Goal: Task Accomplishment & Management: Manage account settings

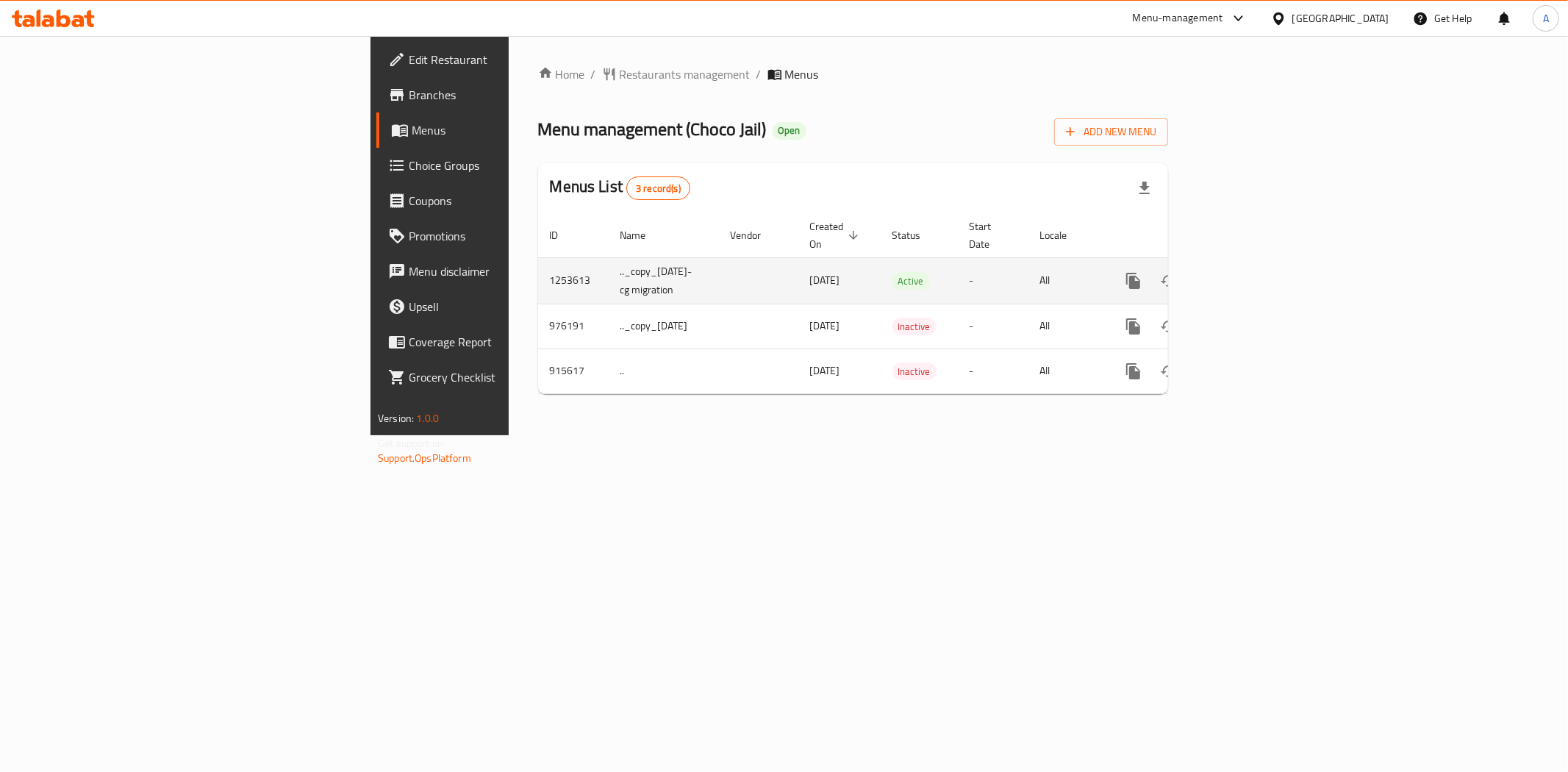
click at [1248, 272] on icon "enhanced table" at bounding box center [1239, 281] width 17 height 17
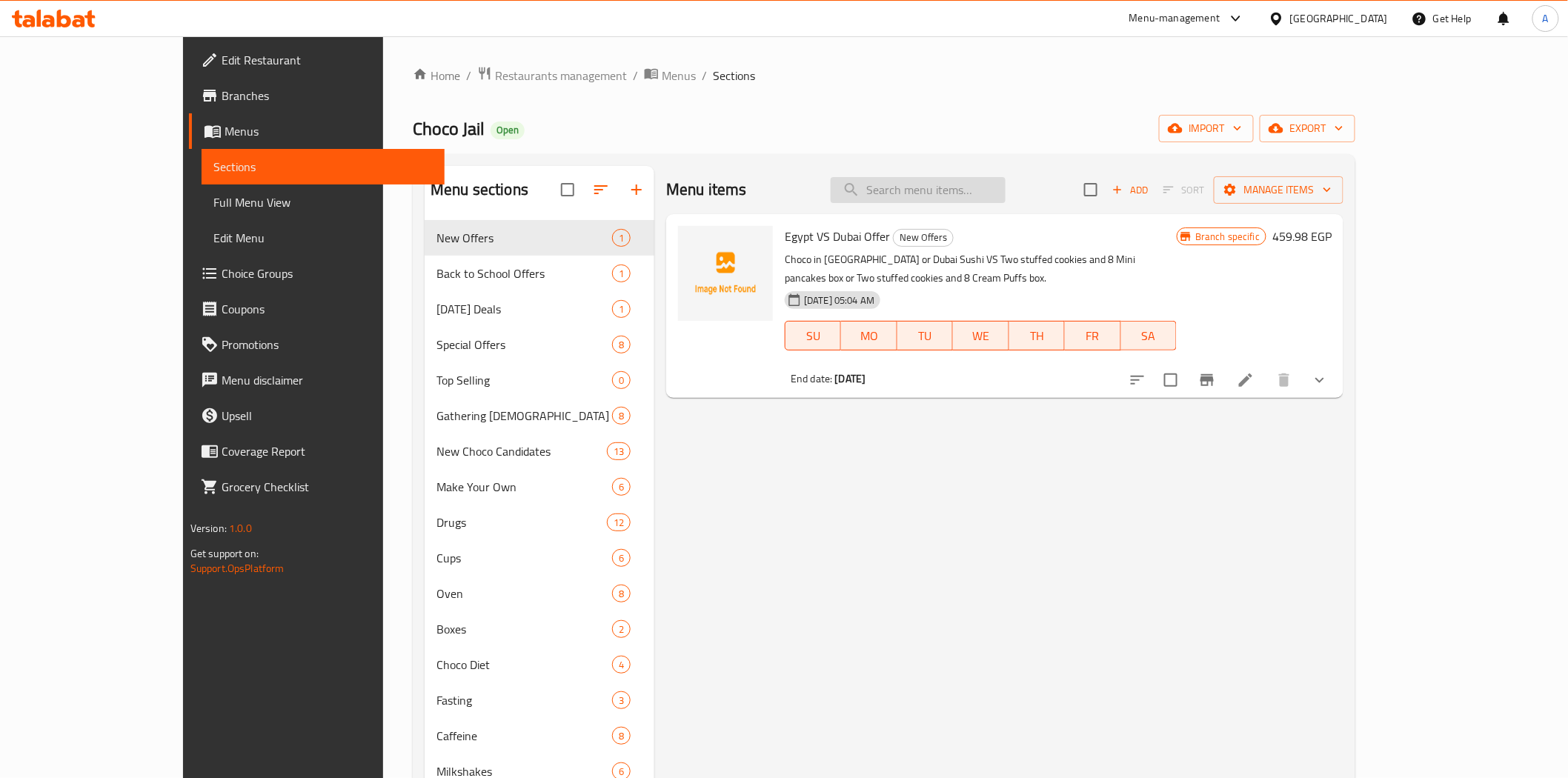
click at [958, 181] on input "search" at bounding box center [917, 190] width 175 height 26
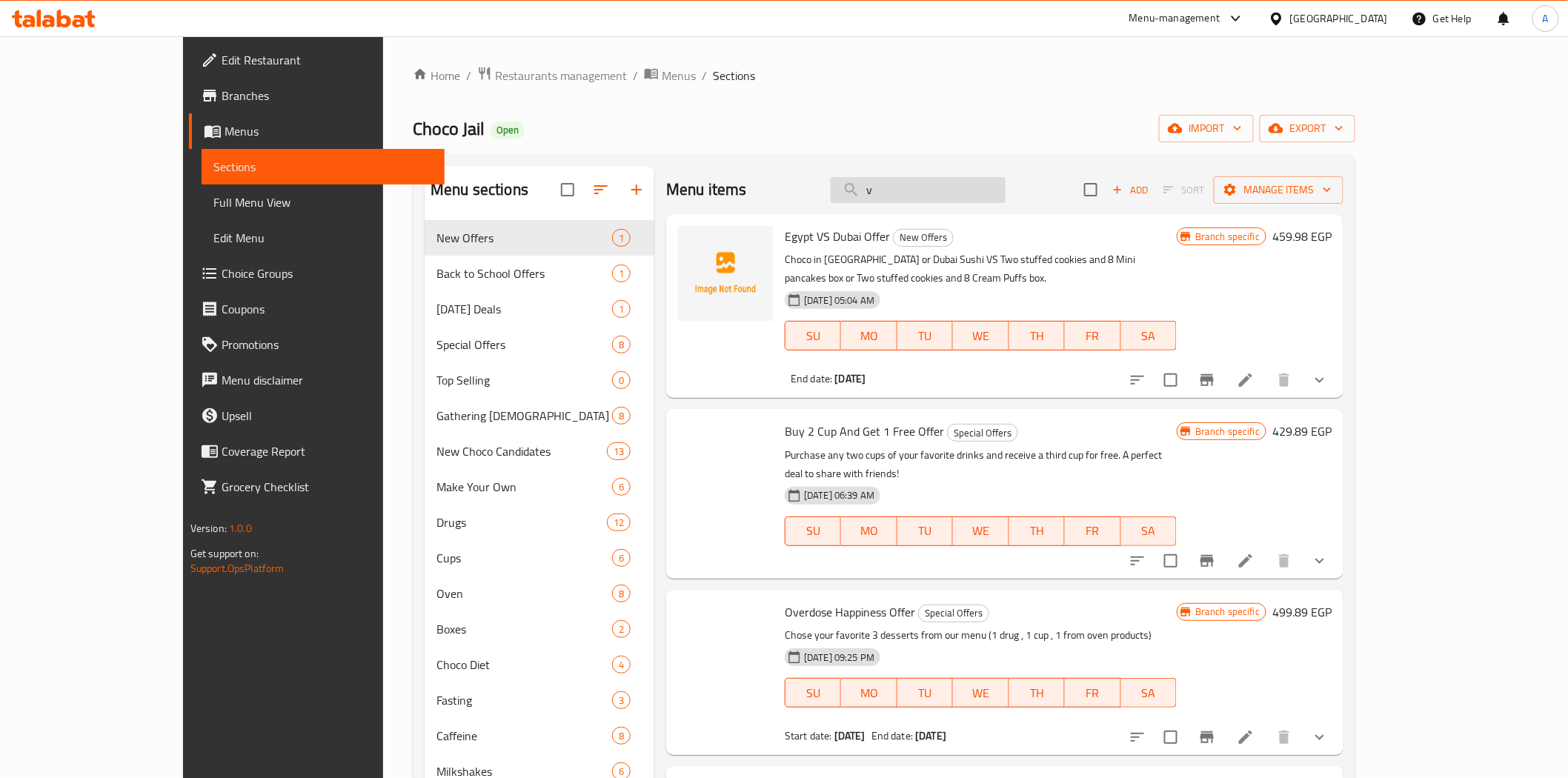
click at [1030, 203] on div "Menu items v Add Sort Manage items" at bounding box center [1004, 190] width 677 height 49
click at [1005, 191] on input "v" at bounding box center [917, 190] width 175 height 26
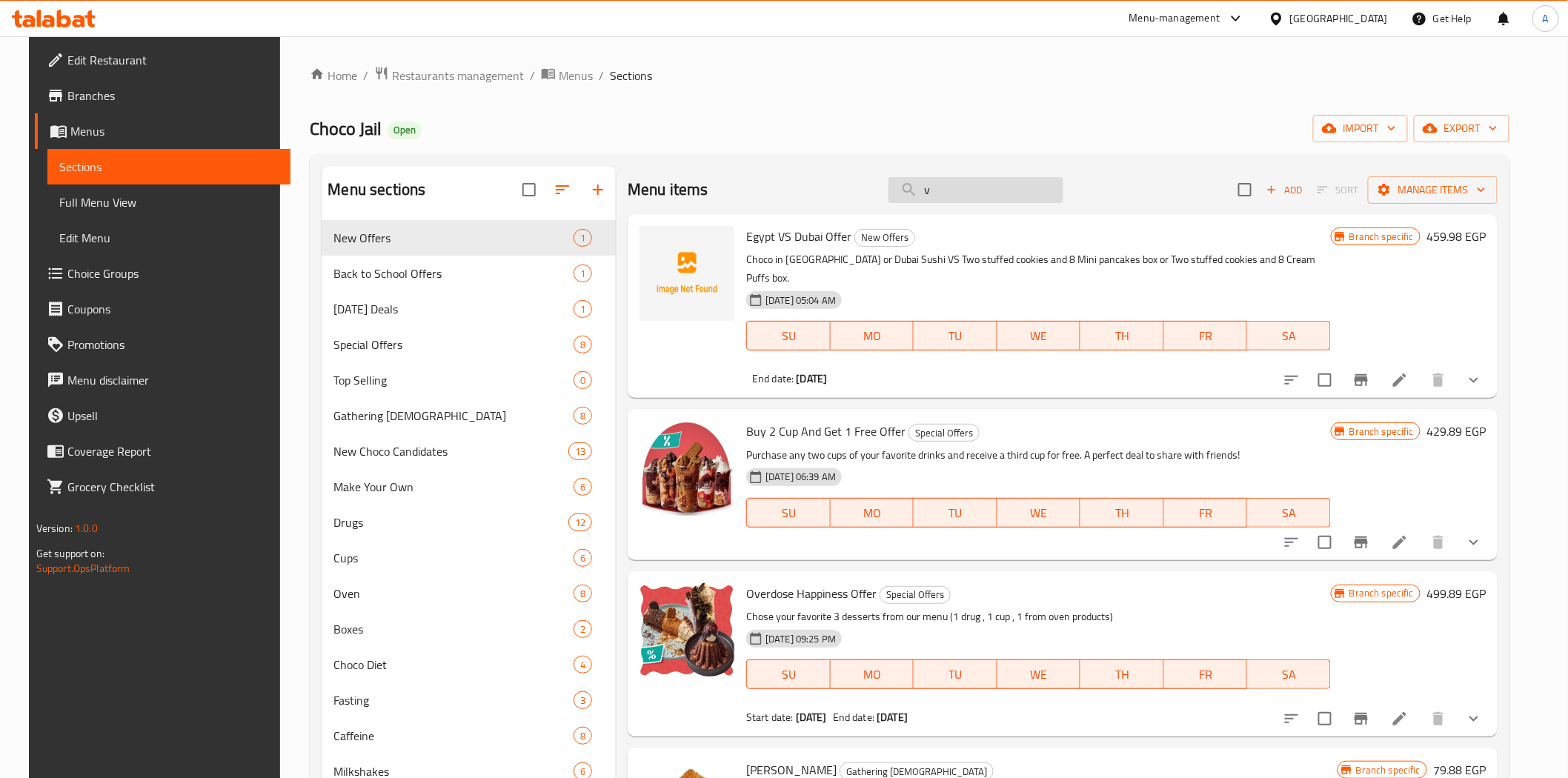
click at [1012, 185] on input "v" at bounding box center [976, 190] width 175 height 26
paste input "Overdose Happiness Offer"
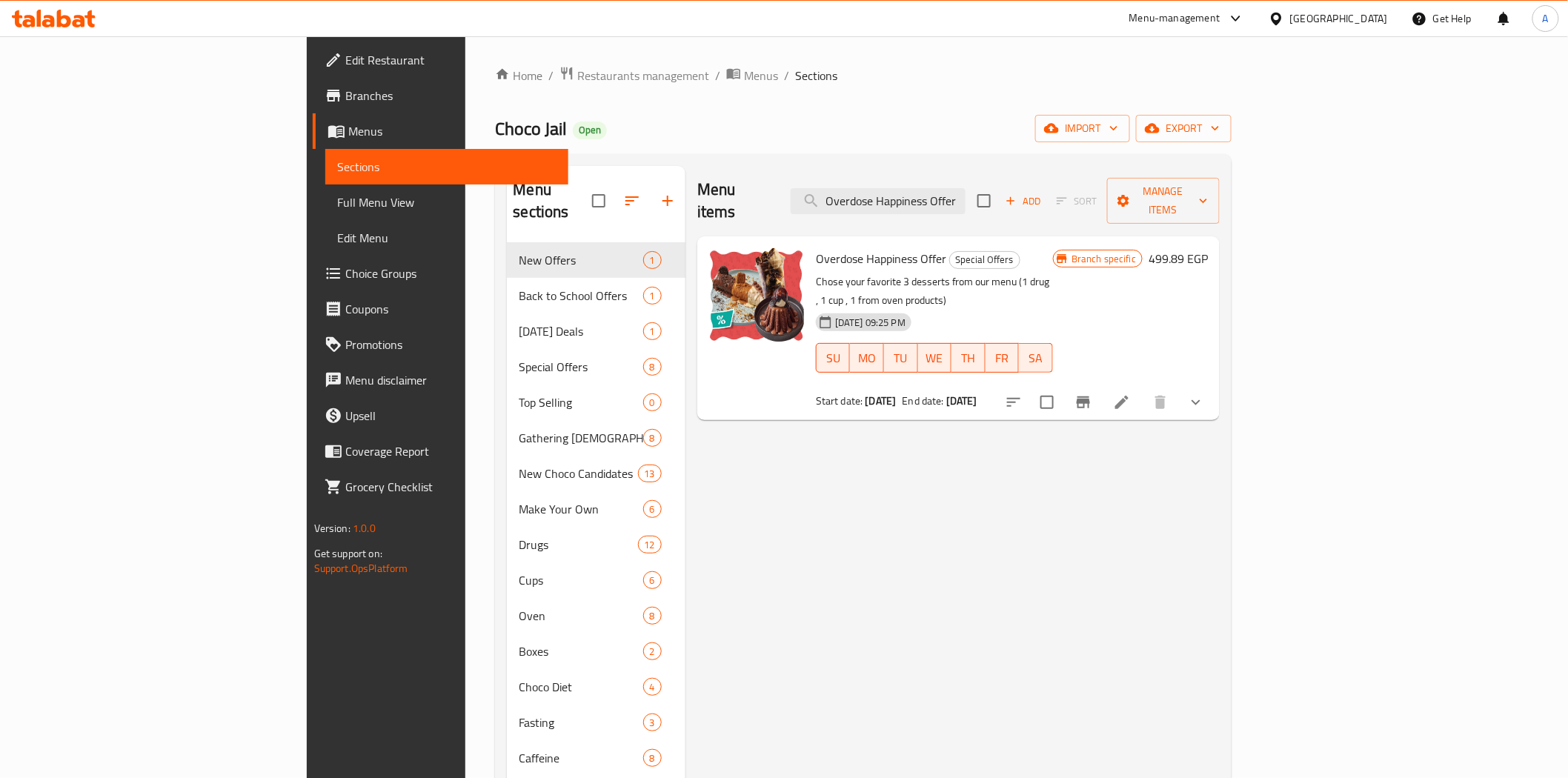
type input "Overdose Happiness Offer"
click at [1071, 515] on div "Menu items Overdose Happiness Offer Add Sort Manage items Overdose Happiness Of…" at bounding box center [952, 563] width 534 height 793
click at [1092, 394] on icon "Branch-specific-item" at bounding box center [1083, 402] width 17 height 17
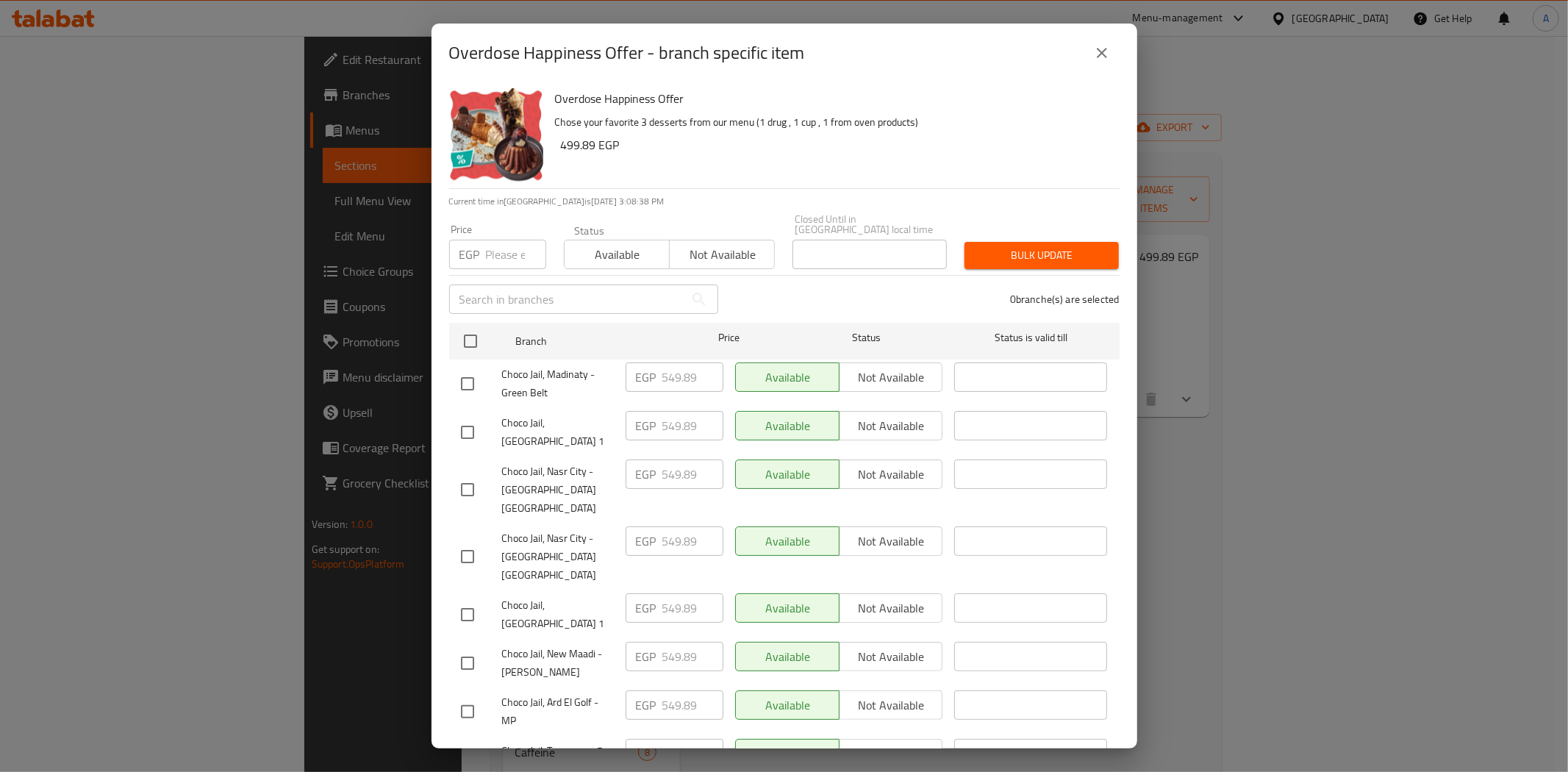
click at [1097, 55] on icon "close" at bounding box center [1102, 53] width 17 height 17
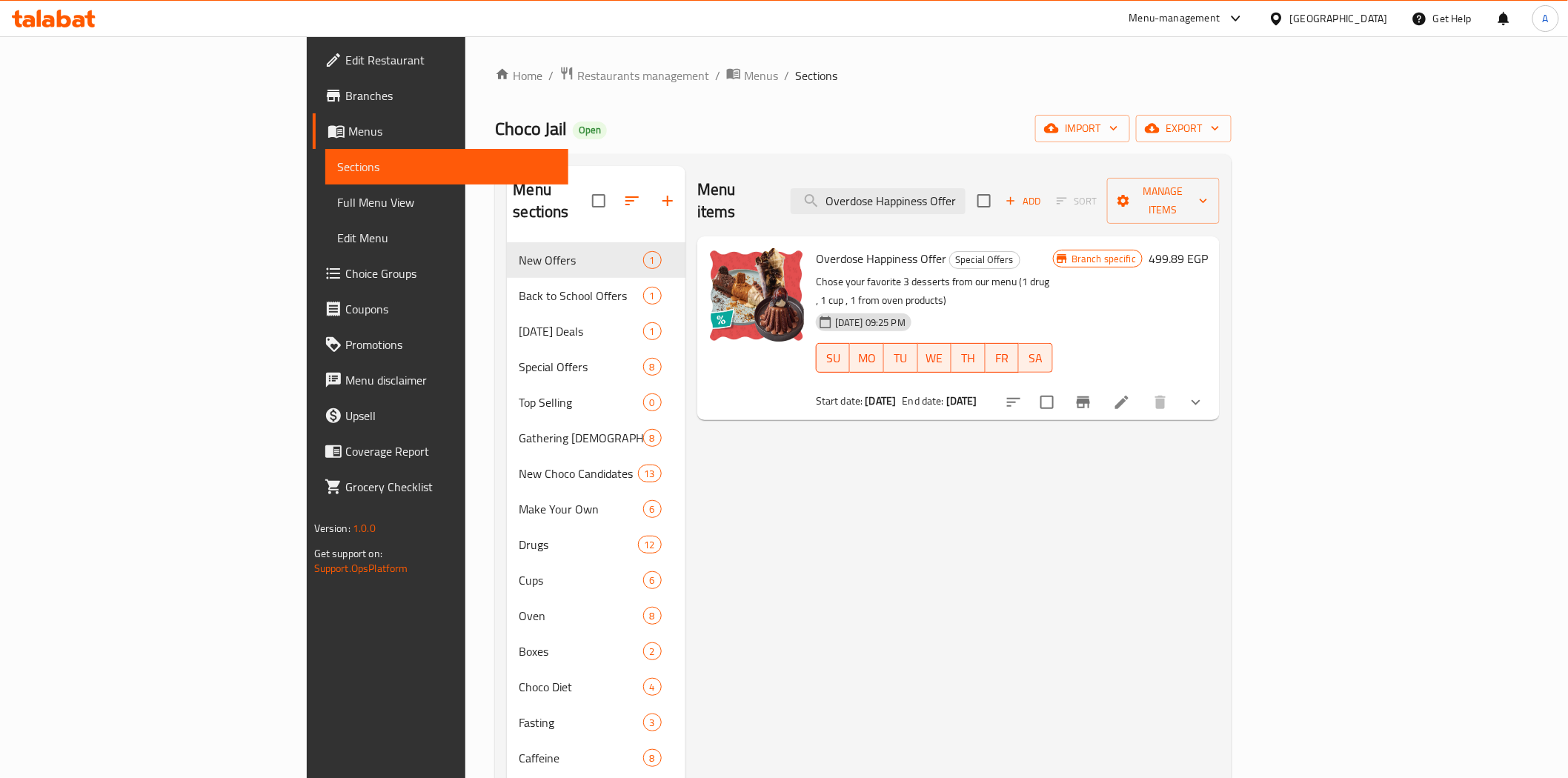
click at [867, 532] on div "Menu items Overdose Happiness Offer Add Sort Manage items Overdose Happiness Of…" at bounding box center [952, 563] width 534 height 793
click at [1143, 389] on li at bounding box center [1121, 402] width 42 height 27
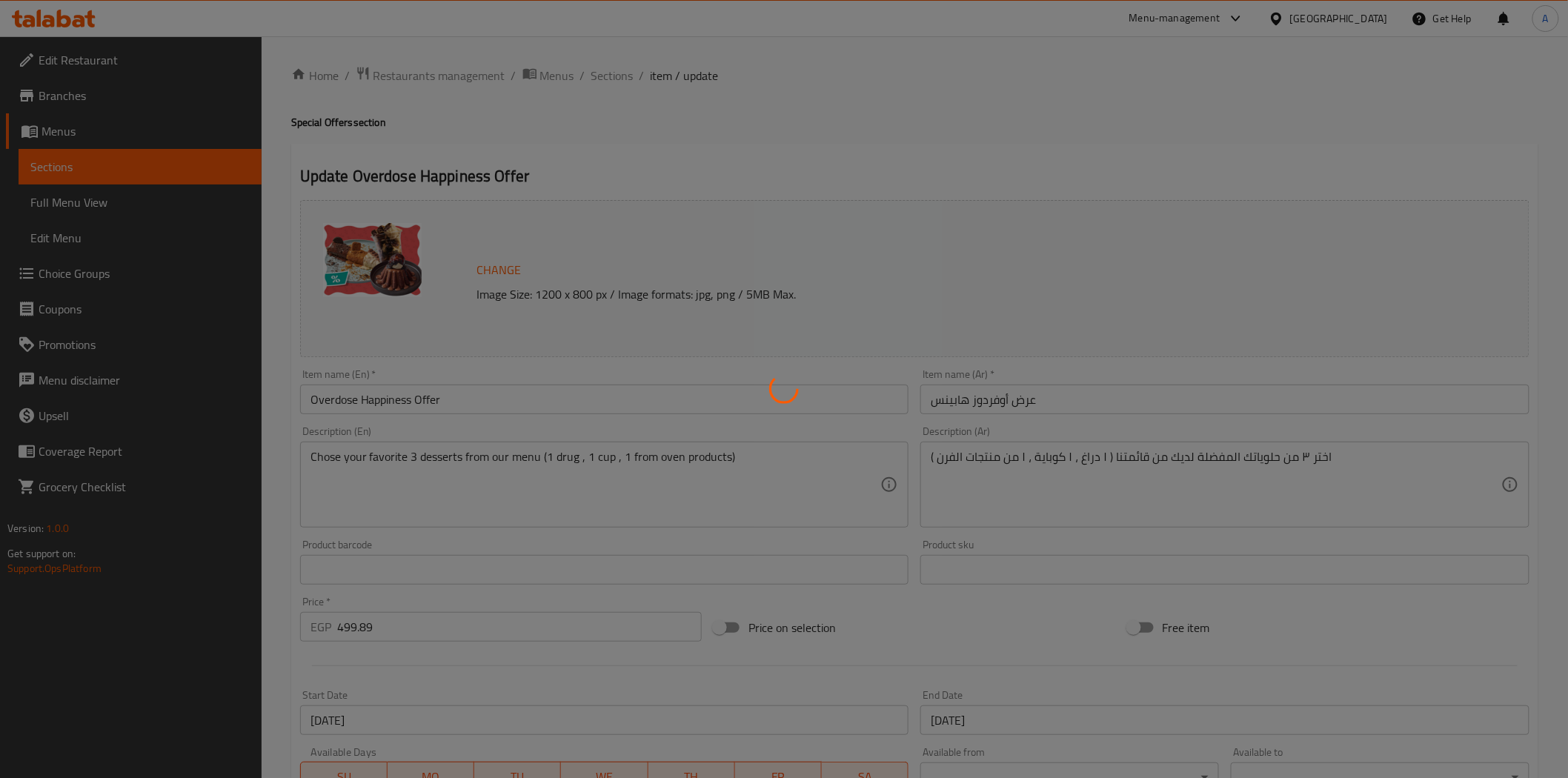
type input "اختر دواء من منتجك المفضل"
type input "1"
type input "اختر الحلوى المفضلة لديك في قسم الفرن"
type input "1"
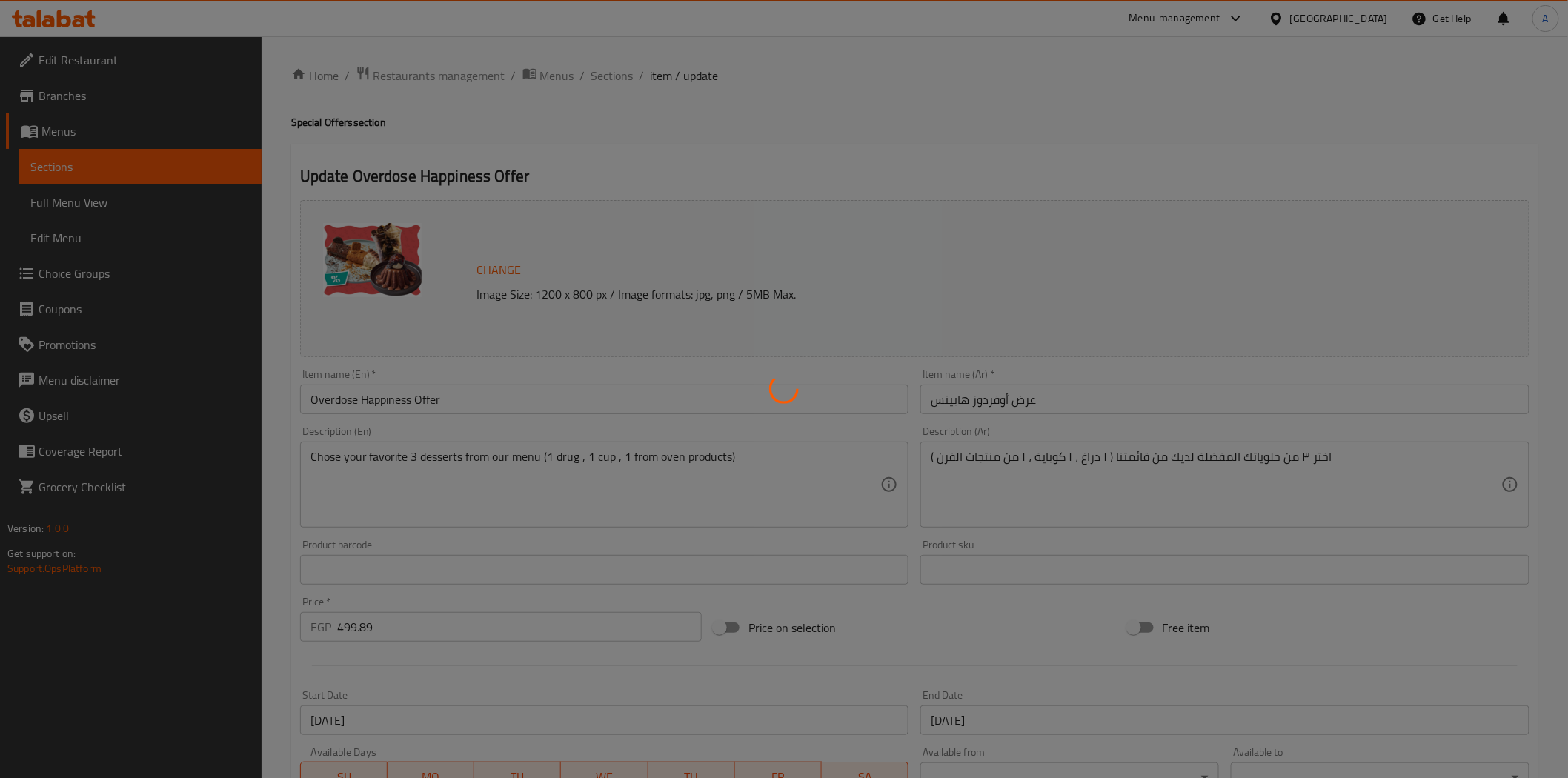
type input "1"
type input "[PERSON_NAME] المفضلة"
type input "1"
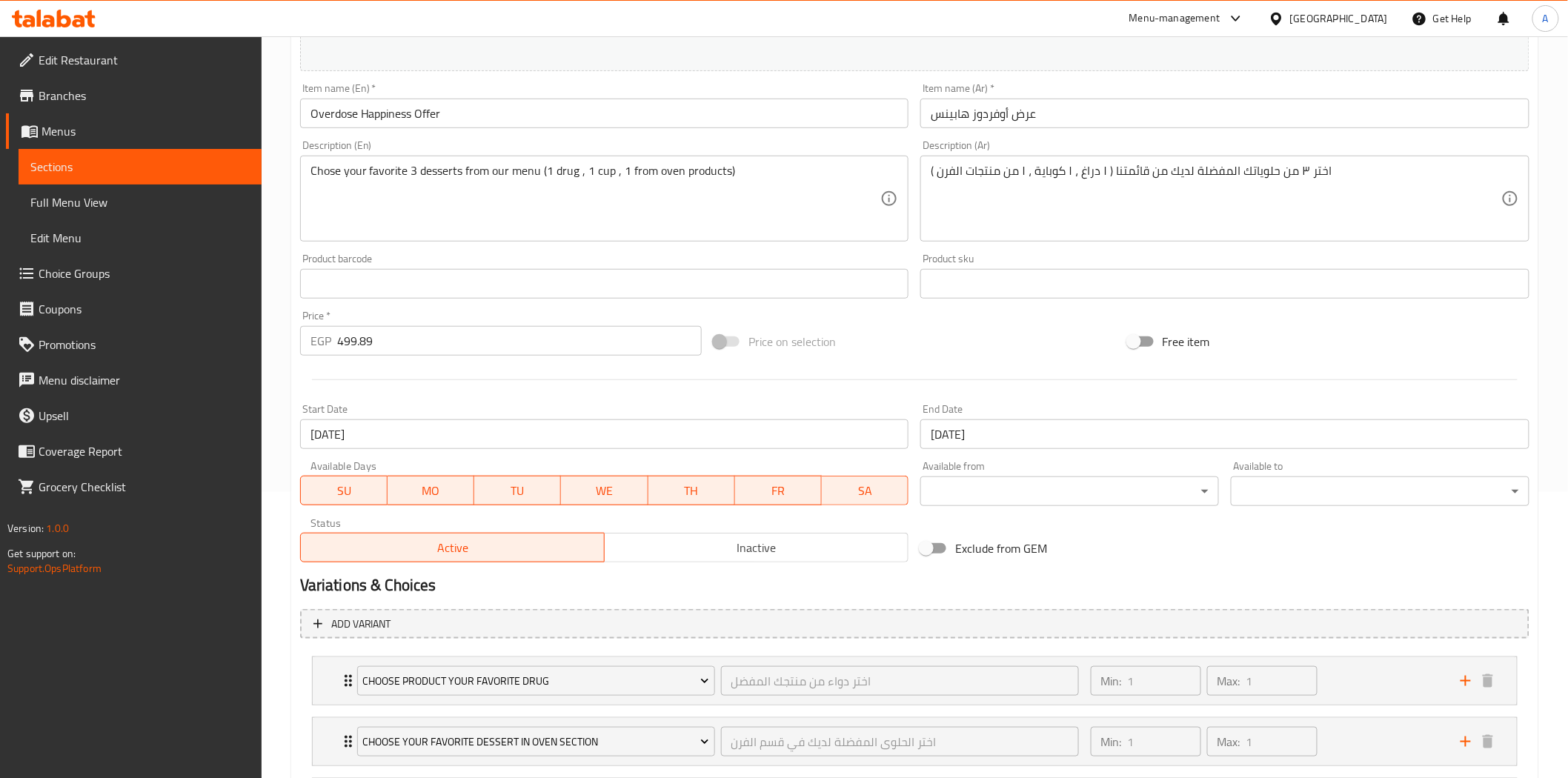
scroll to position [435, 0]
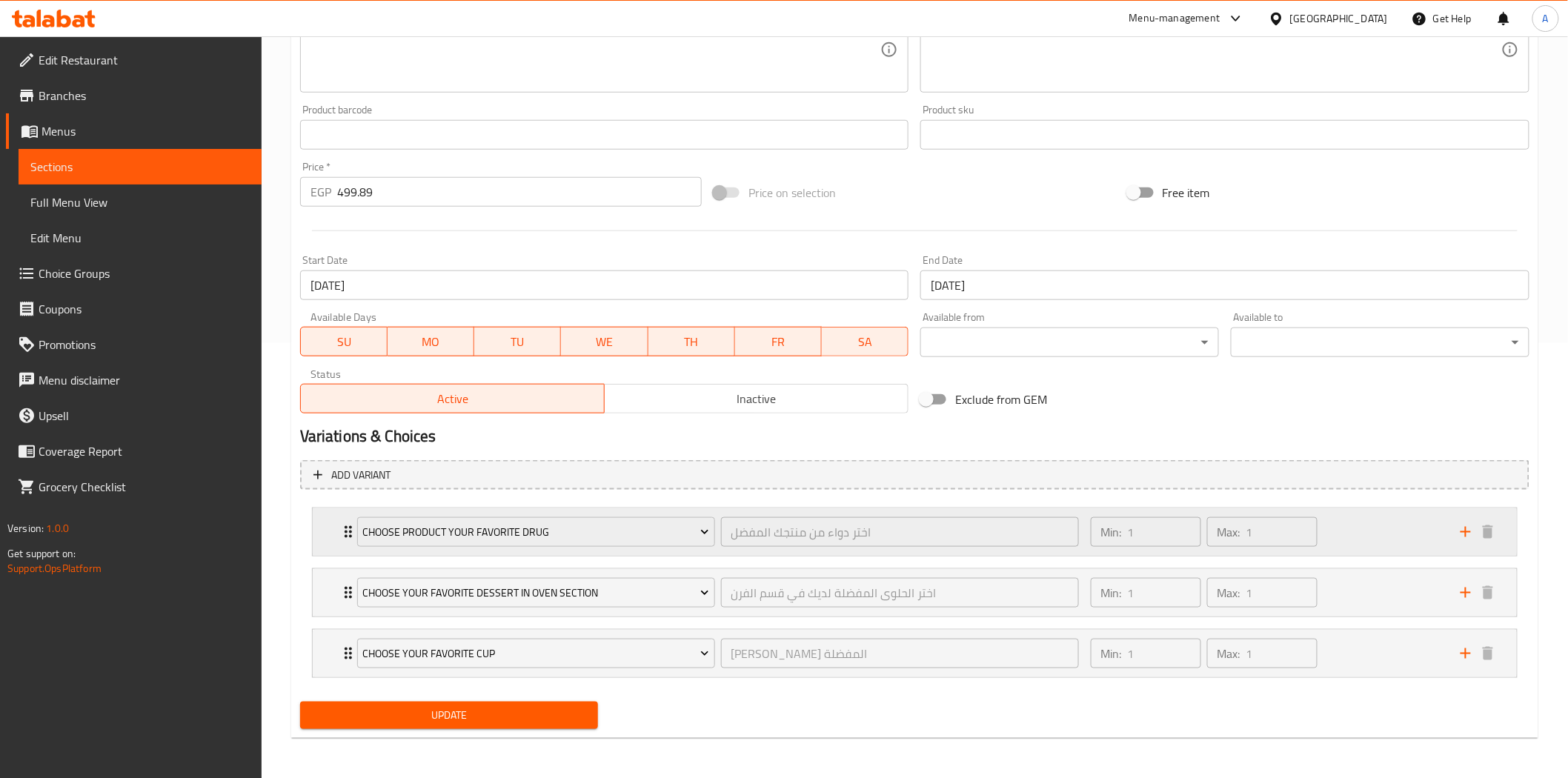
click at [1359, 538] on div "Min: 1 ​ Max: 1 ​" at bounding box center [1267, 532] width 370 height 48
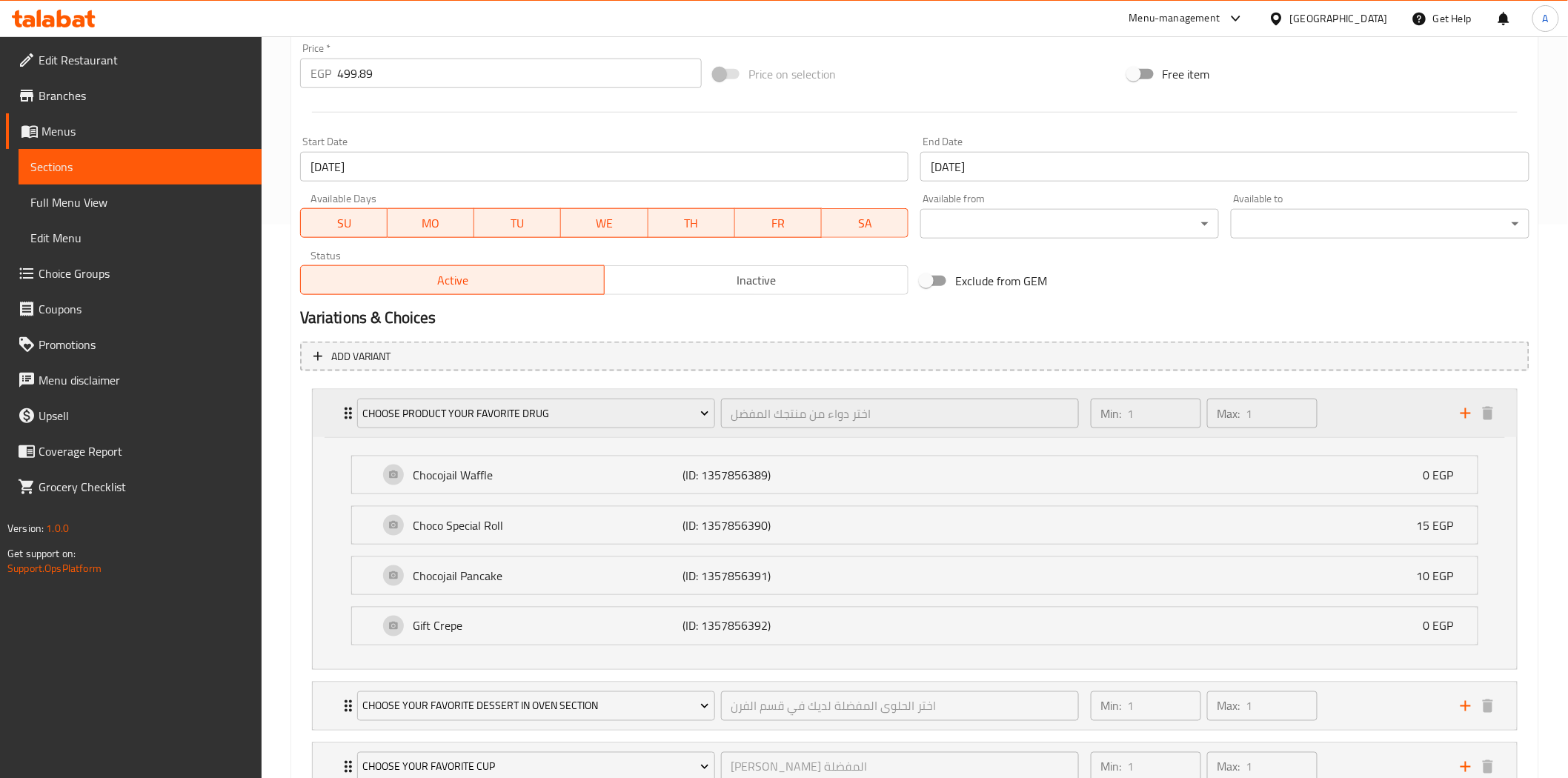
scroll to position [600, 0]
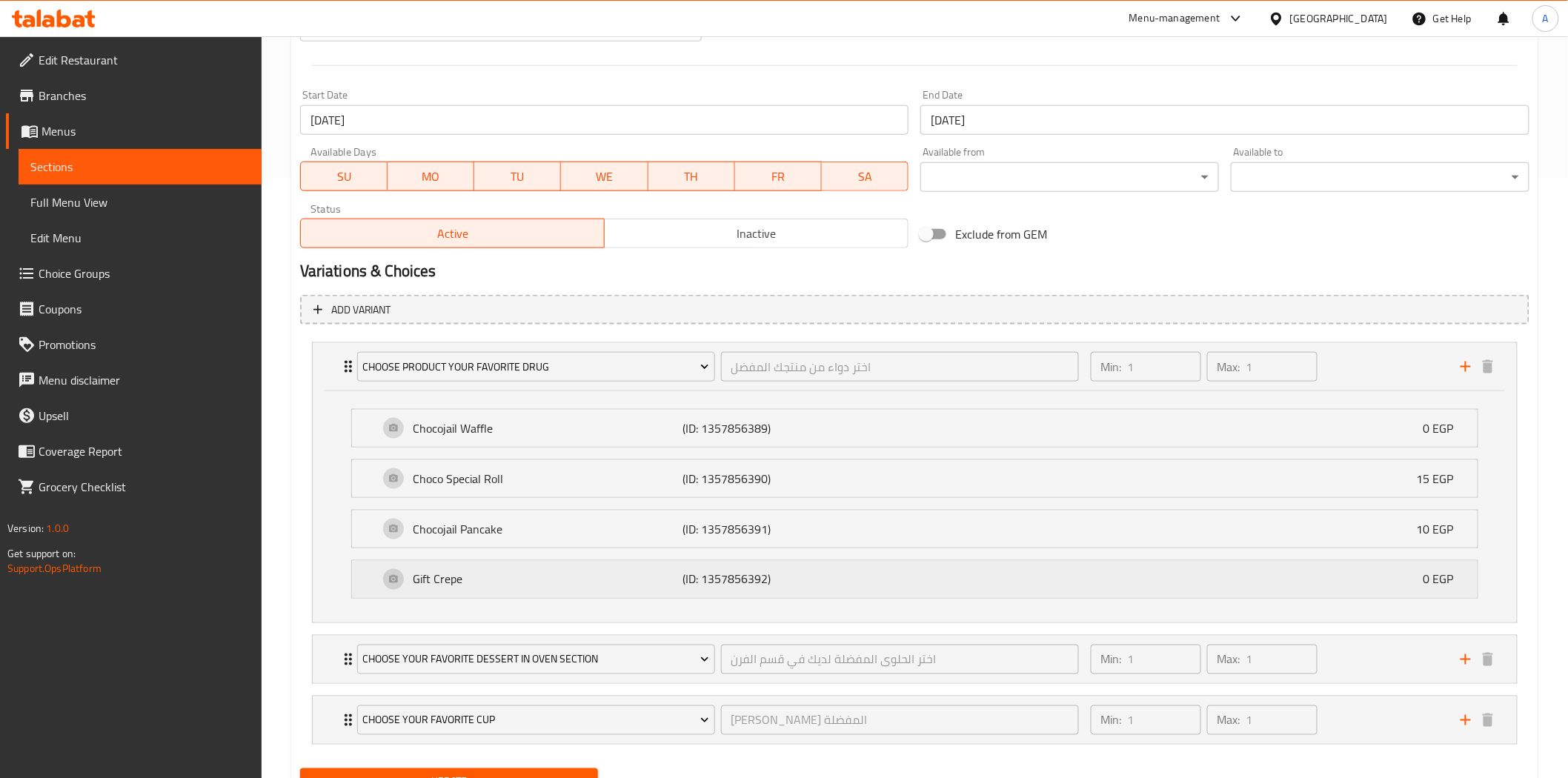
click at [1176, 566] on div "Gift Crepe (ID: 1357856392) 0 EGP" at bounding box center [919, 579] width 1081 height 37
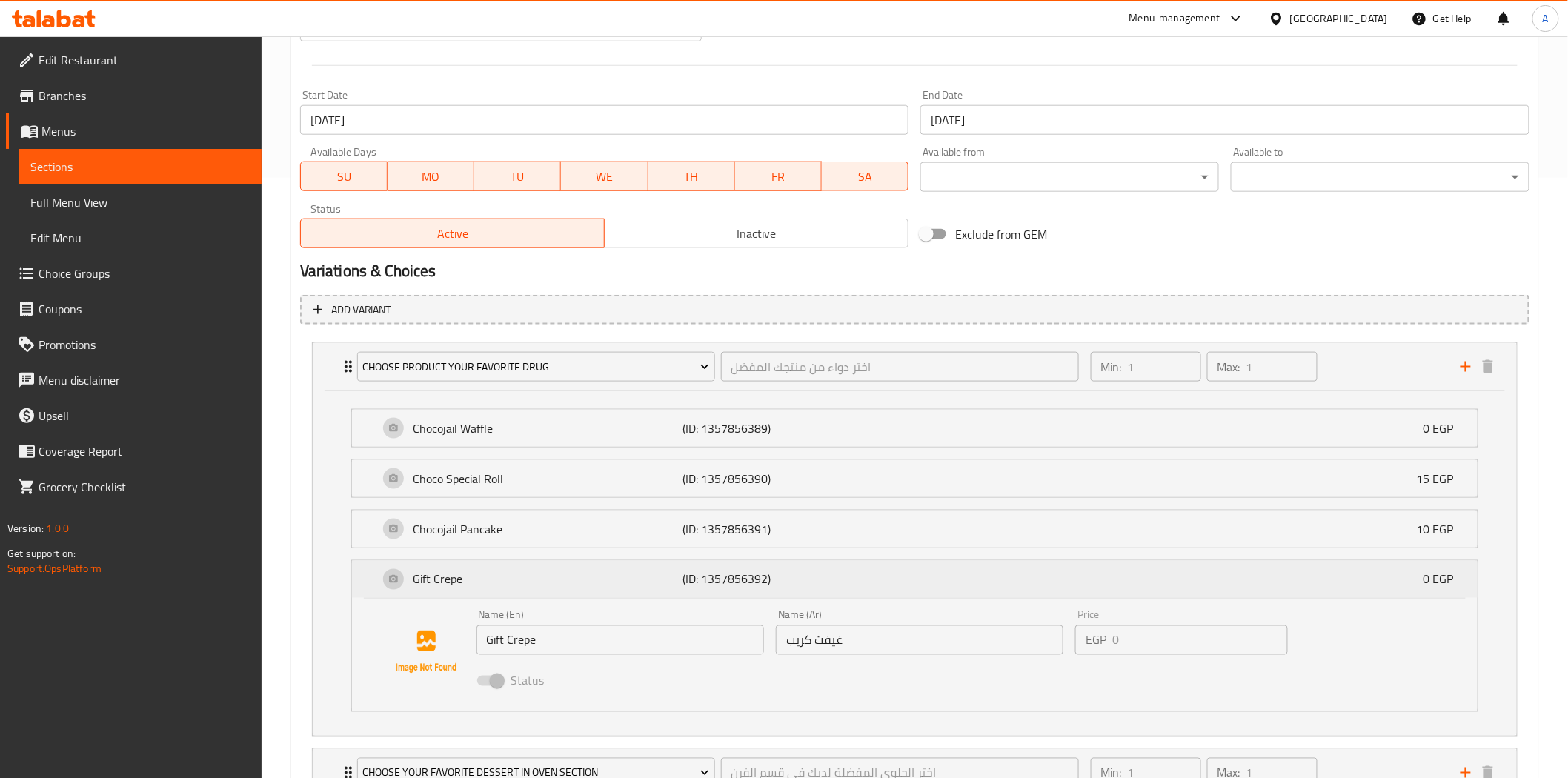
click at [1174, 576] on div "Gift Crepe (ID: 1357856392) 0 EGP" at bounding box center [919, 579] width 1081 height 37
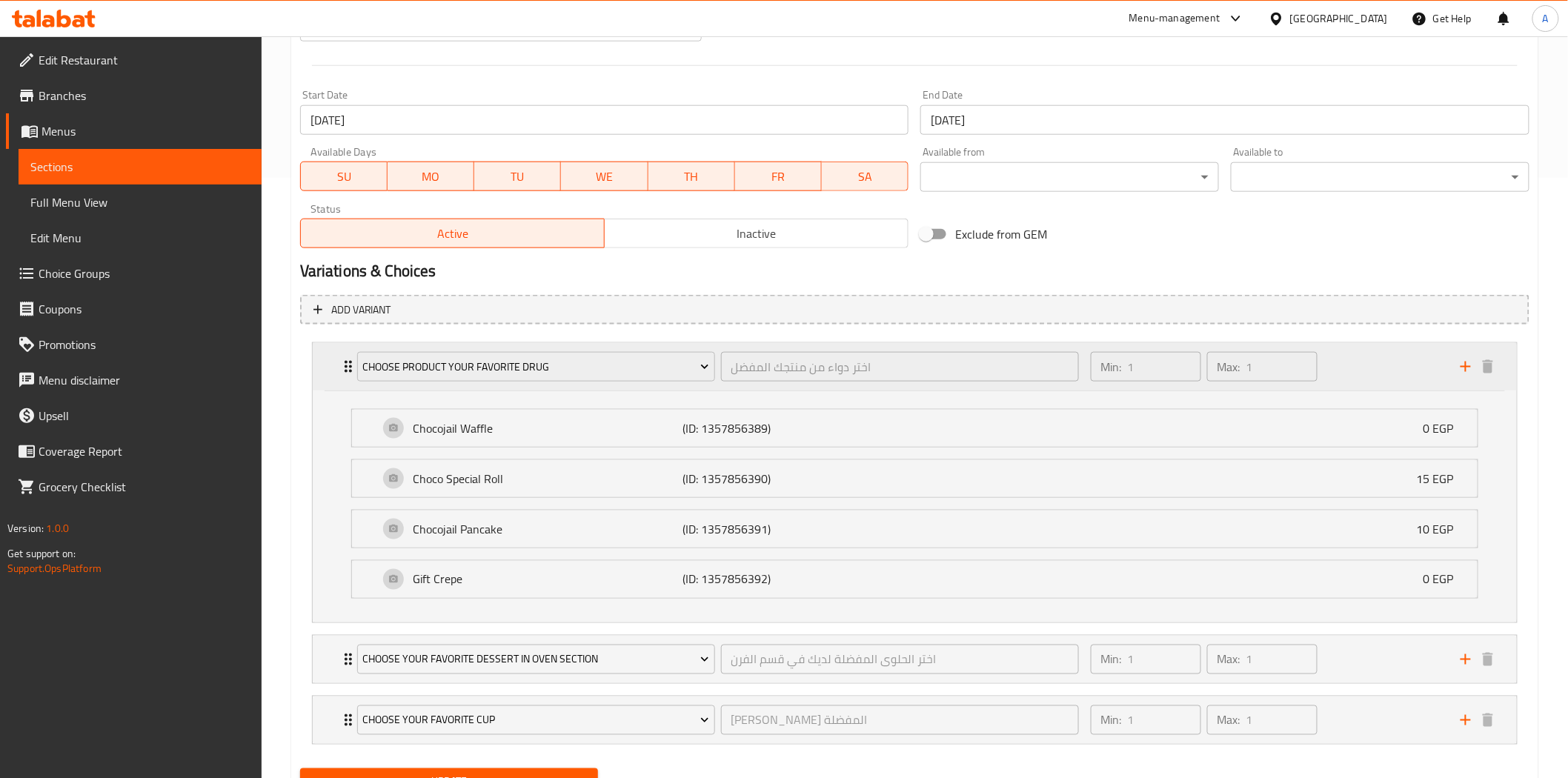
click at [1330, 369] on div "Min: 1 ​ Max: 1 ​" at bounding box center [1267, 366] width 370 height 48
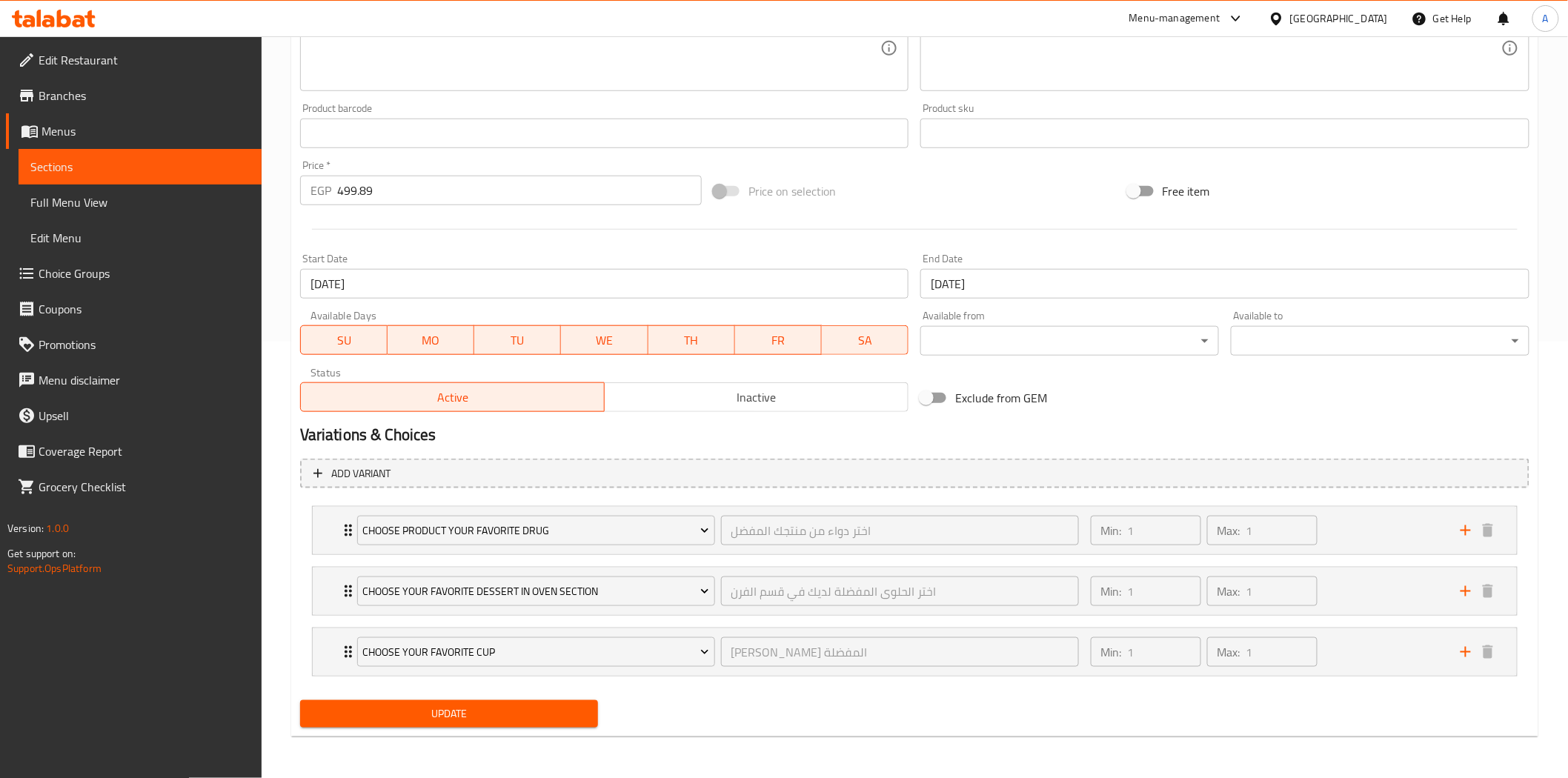
scroll to position [435, 0]
click at [1342, 588] on div "Min: 1 ​ Max: 1 ​" at bounding box center [1267, 592] width 370 height 48
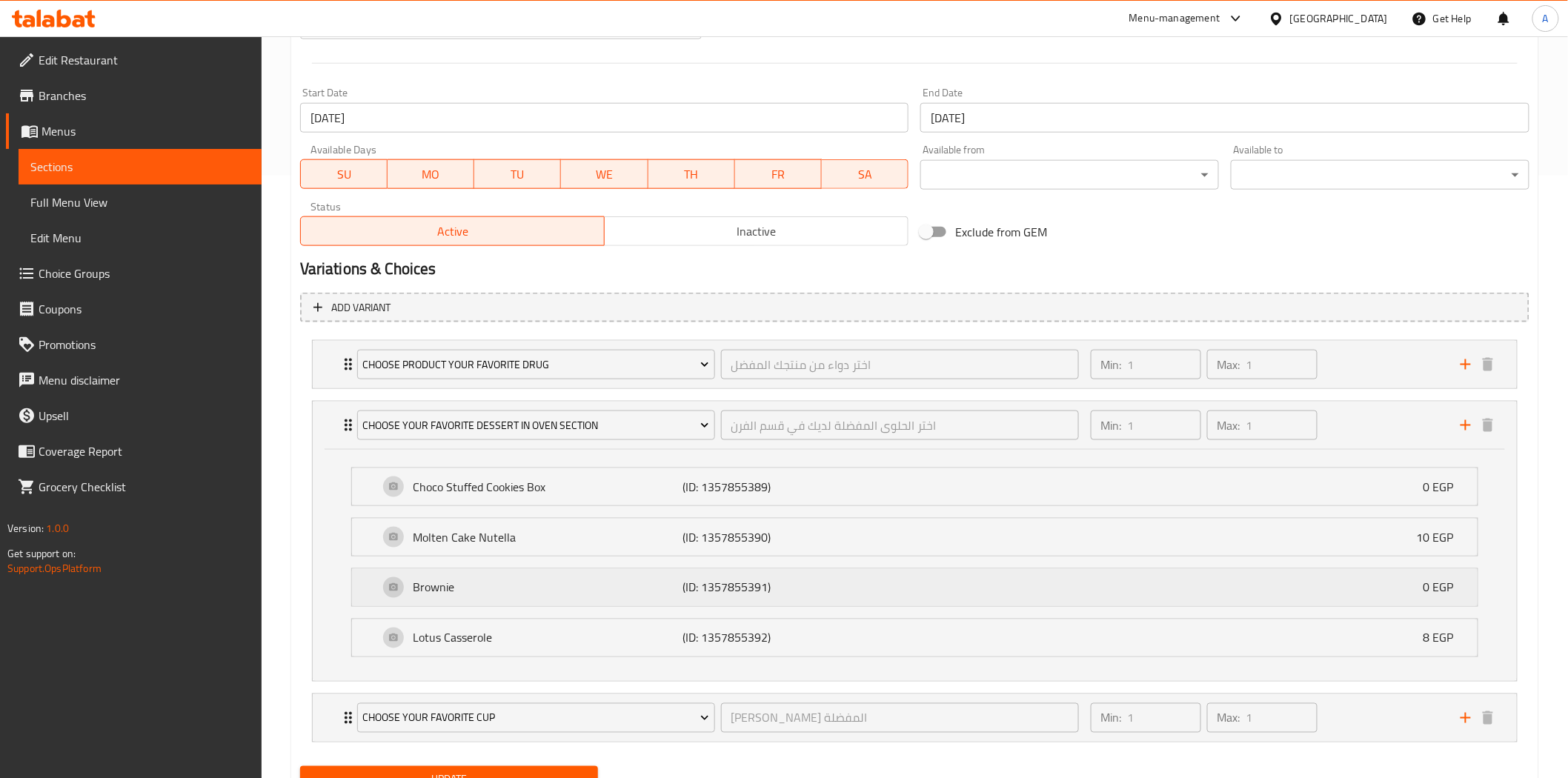
scroll to position [662, 0]
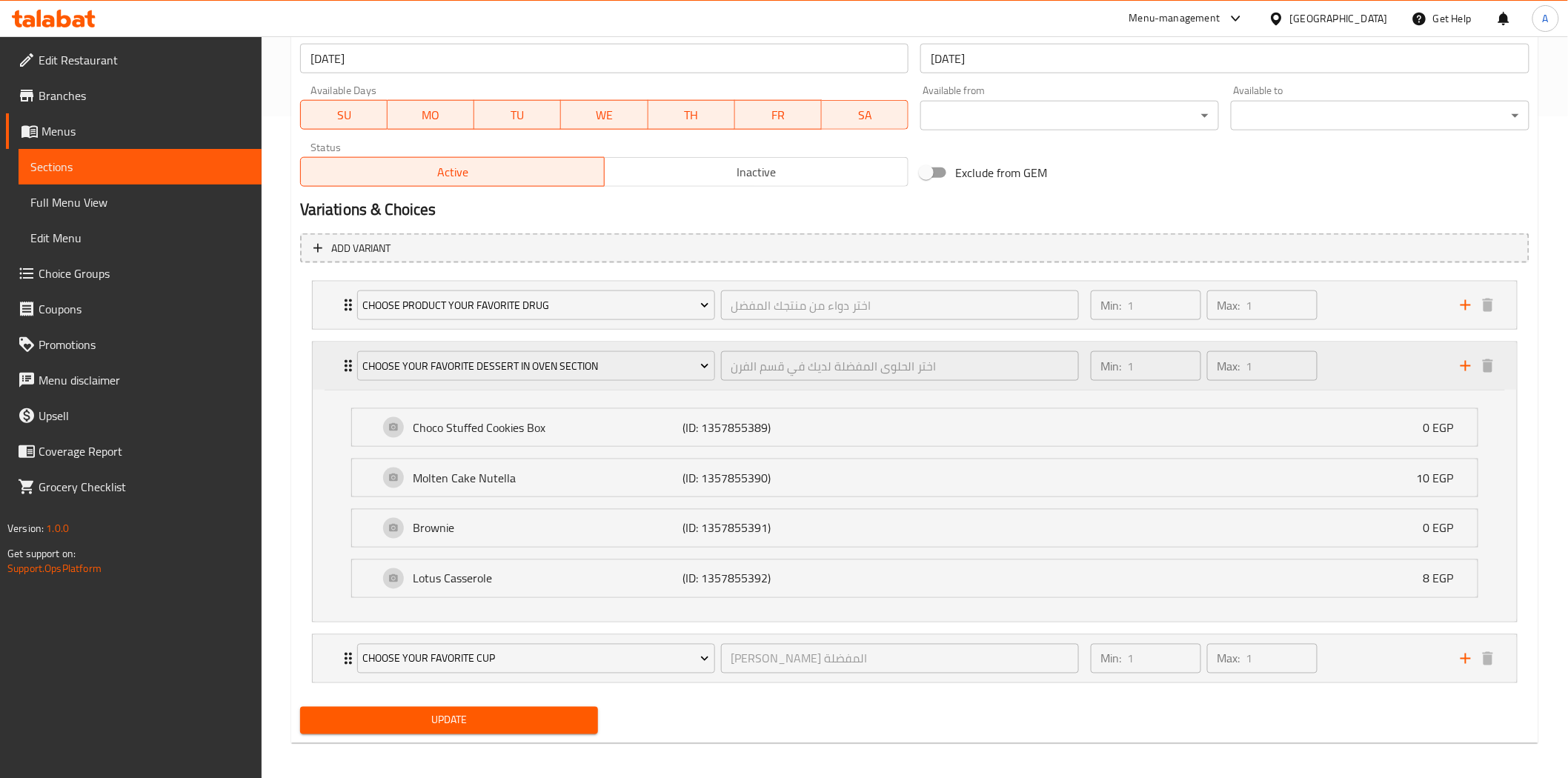
click at [1375, 364] on div "Min: 1 ​ Max: 1 ​" at bounding box center [1267, 365] width 370 height 48
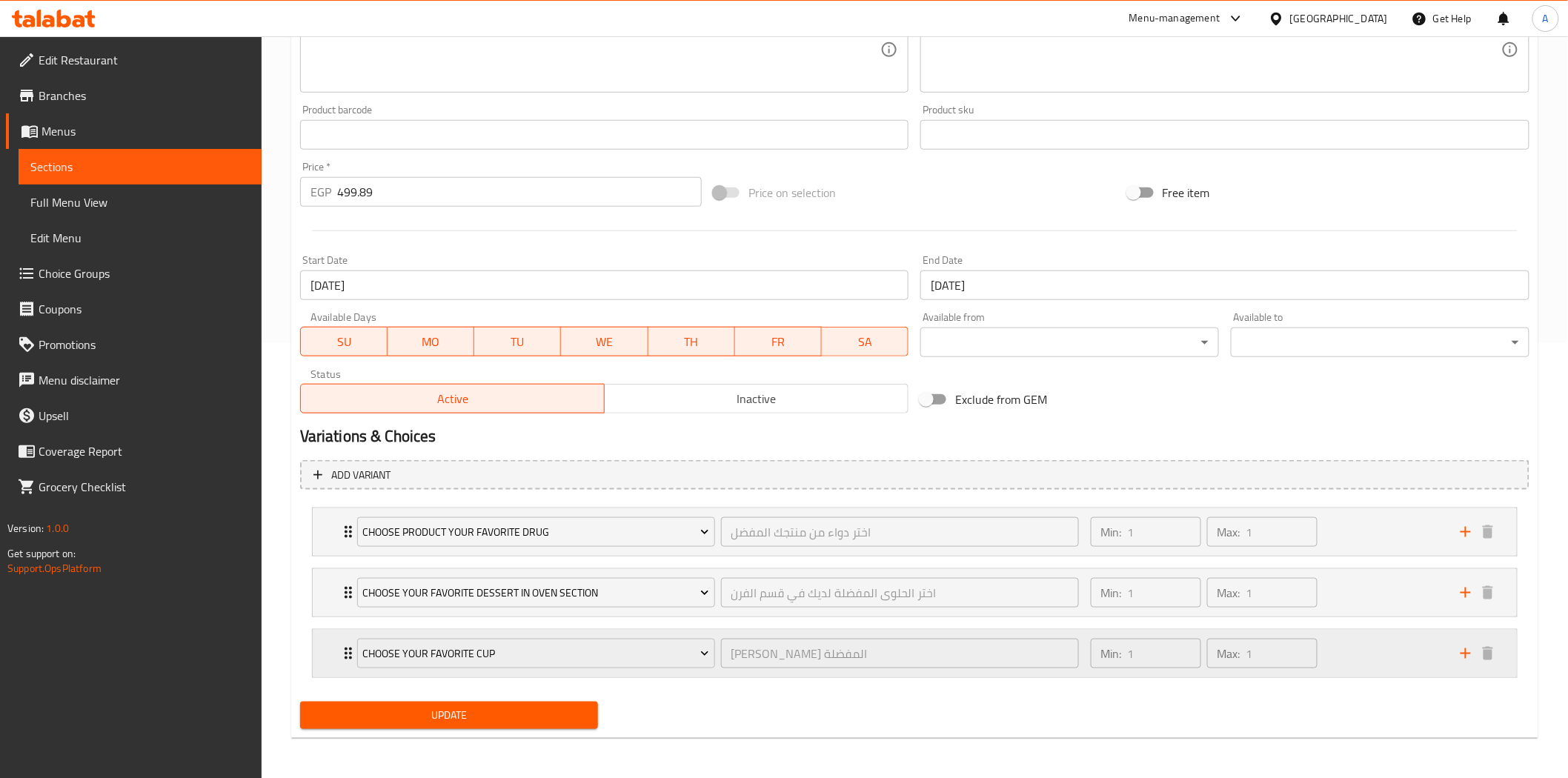
click at [1366, 667] on div "Min: 1 ​ Max: 1 ​" at bounding box center [1267, 654] width 370 height 48
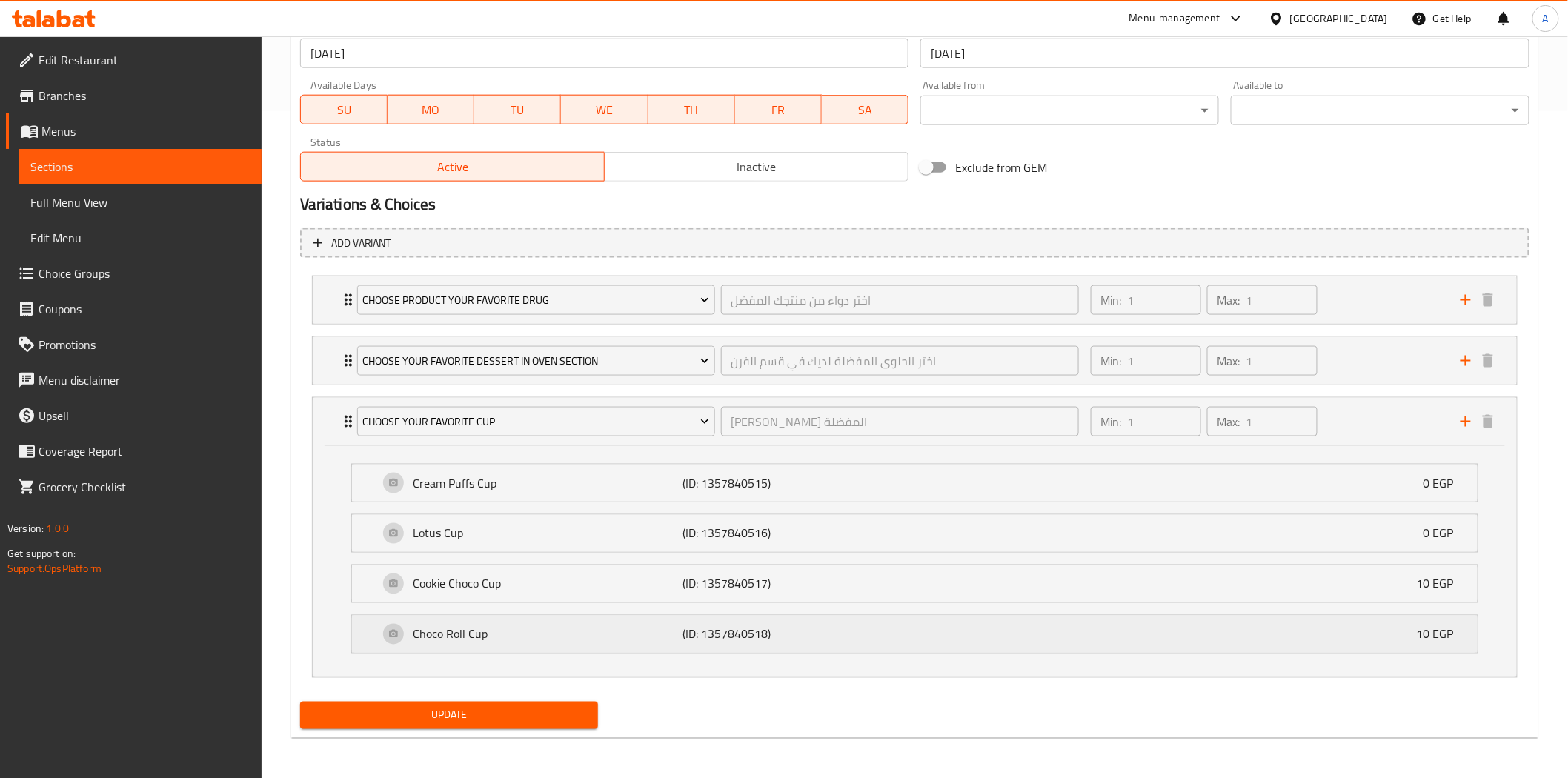
scroll to position [667, 0]
click at [1358, 409] on div "Min: 1 ​ Max: 1 ​" at bounding box center [1267, 421] width 370 height 48
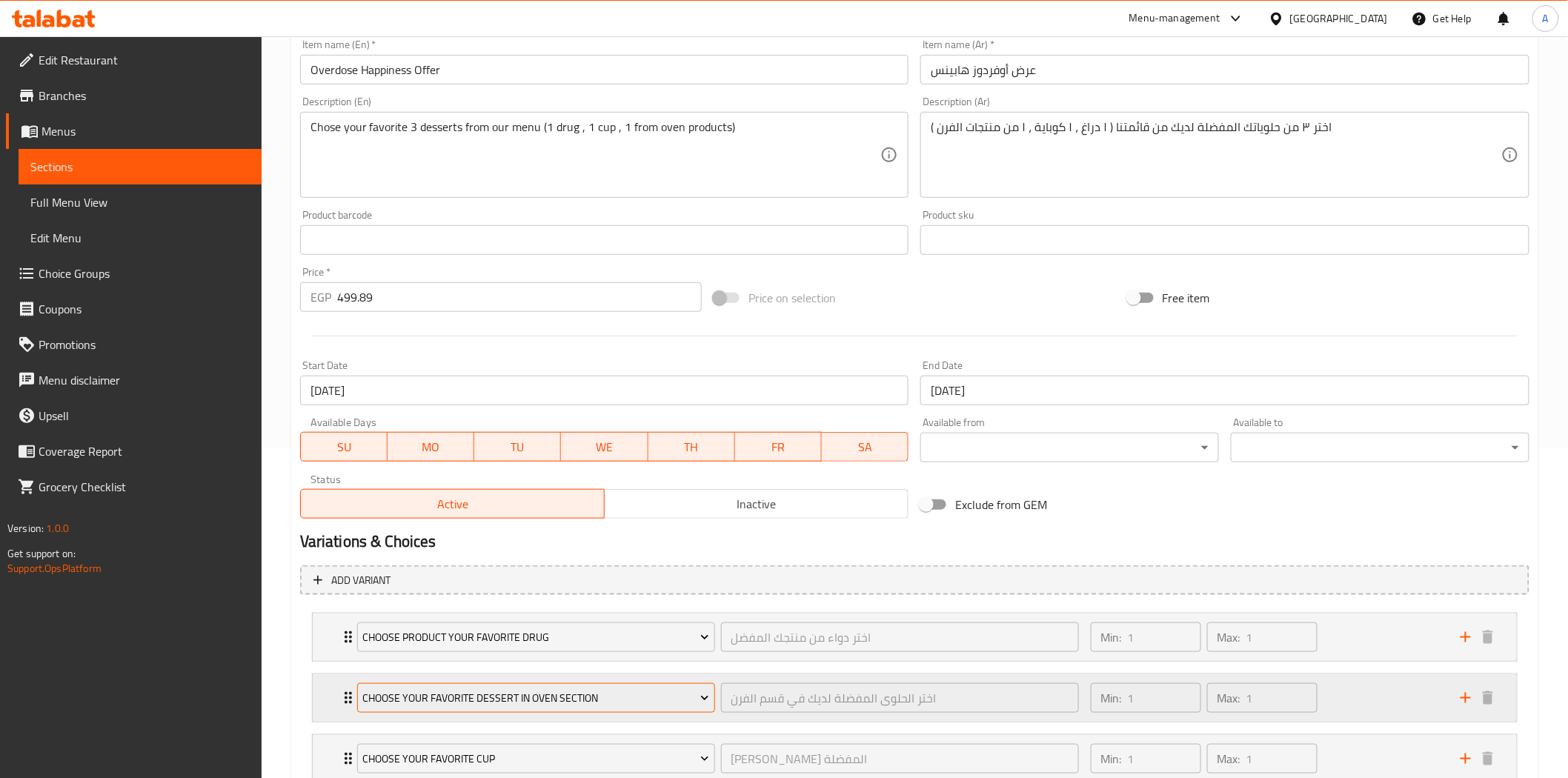
scroll to position [0, 0]
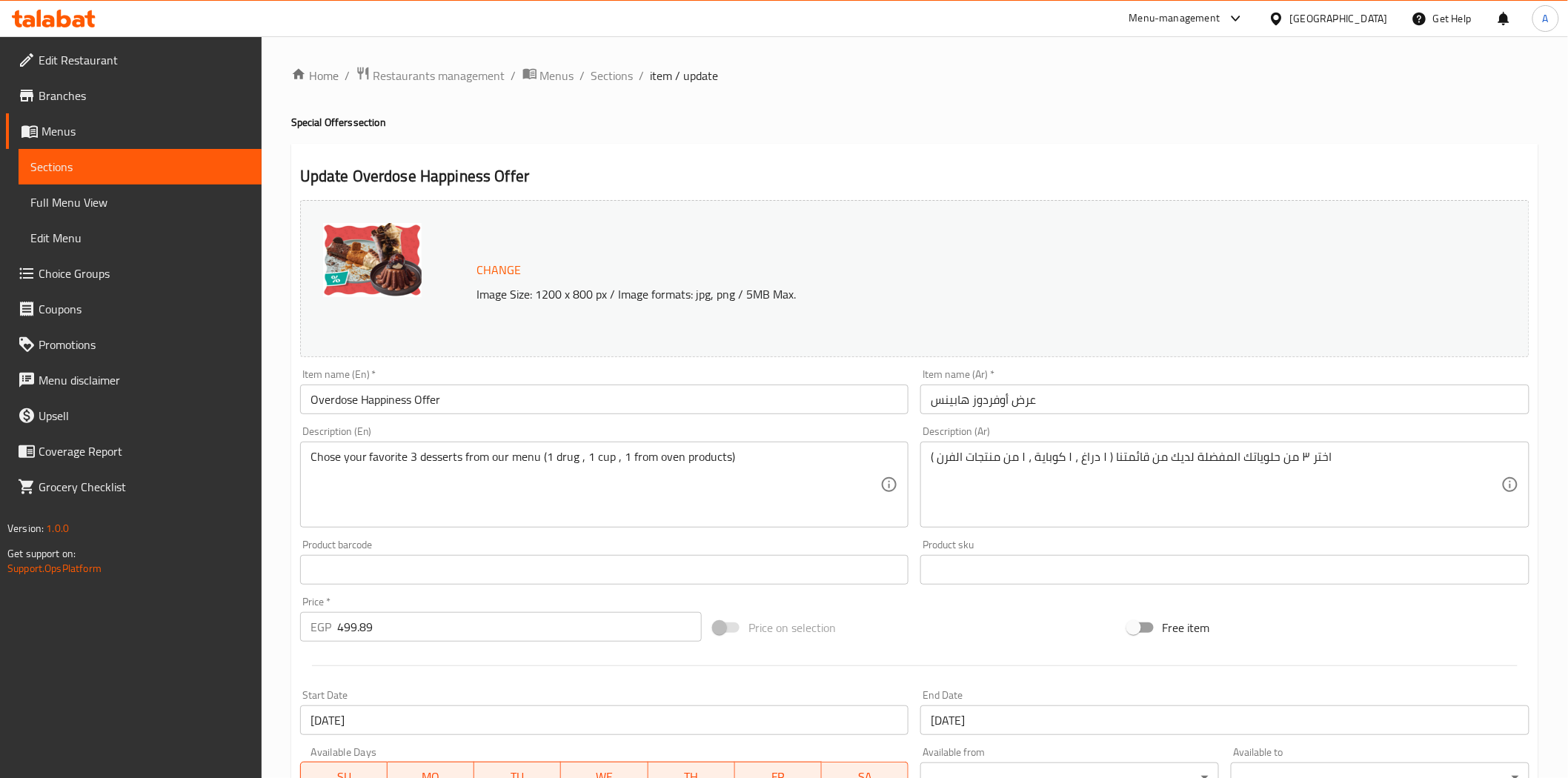
click at [37, 93] on span at bounding box center [27, 95] width 20 height 17
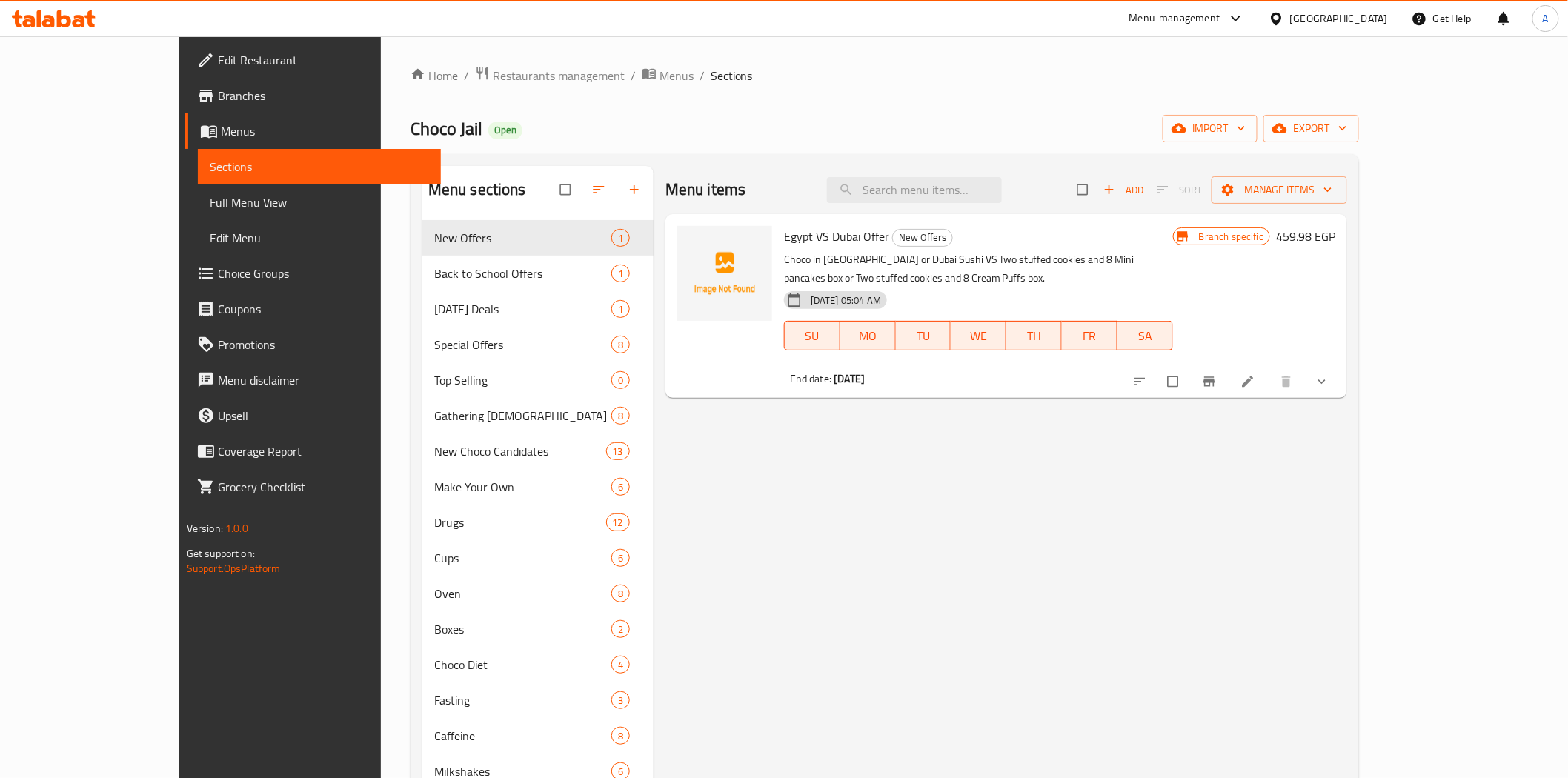
drag, startPoint x: 1282, startPoint y: 18, endPoint x: 1276, endPoint y: 30, distance: 13.4
click at [1220, 18] on div "Menu-management" at bounding box center [1174, 18] width 91 height 17
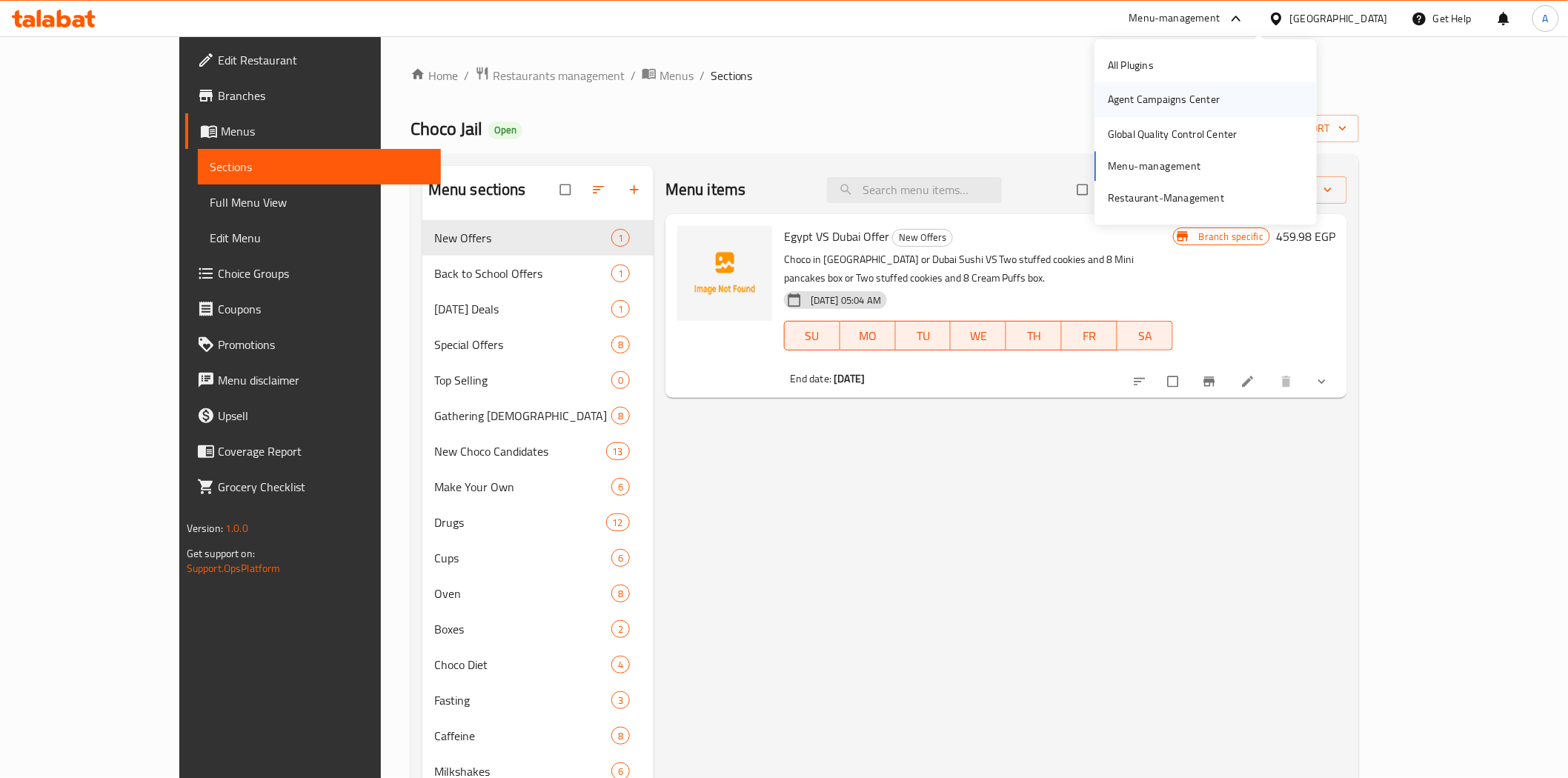
click at [1196, 109] on div "Agent Campaigns Center" at bounding box center [1163, 99] width 136 height 34
